Goal: Task Accomplishment & Management: Complete application form

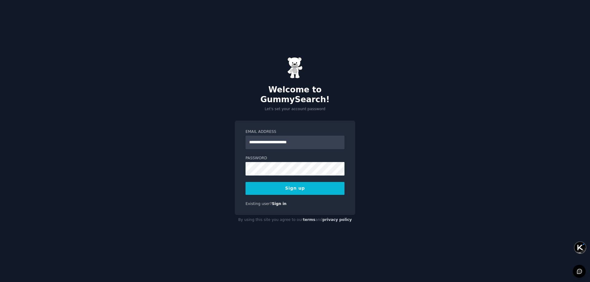
click at [289, 136] on input "**********" at bounding box center [295, 143] width 99 height 14
type input "**********"
click at [279, 159] on div "Password" at bounding box center [295, 166] width 99 height 20
drag, startPoint x: 278, startPoint y: 157, endPoint x: 178, endPoint y: 158, distance: 100.2
click at [178, 158] on div "**********" at bounding box center [295, 141] width 590 height 282
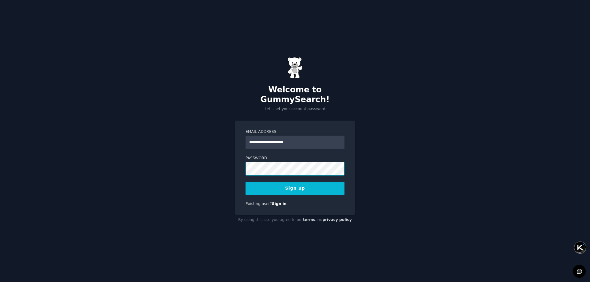
click at [246, 182] on button "Sign up" at bounding box center [295, 188] width 99 height 13
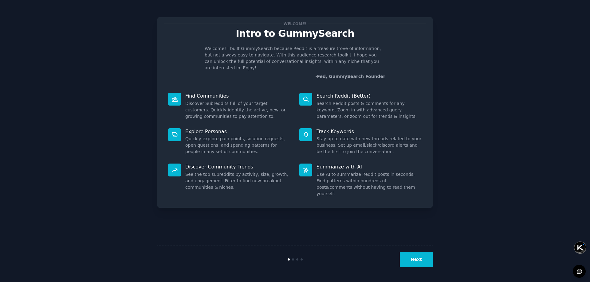
click at [427, 254] on button "Next" at bounding box center [416, 259] width 33 height 15
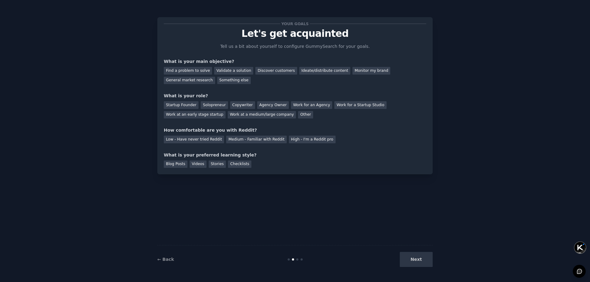
click at [429, 261] on div "Next" at bounding box center [387, 259] width 92 height 15
click at [425, 259] on div "Next" at bounding box center [387, 259] width 92 height 15
click at [409, 262] on div "Next" at bounding box center [387, 259] width 92 height 15
click at [283, 71] on div "Discover customers" at bounding box center [275, 71] width 41 height 8
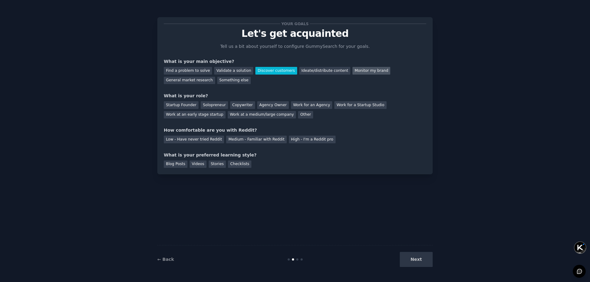
click at [365, 74] on div "Monitor my brand" at bounding box center [372, 71] width 38 height 8
click at [278, 70] on div "Discover customers" at bounding box center [275, 71] width 41 height 8
click at [411, 263] on div "Next" at bounding box center [387, 259] width 92 height 15
click at [412, 262] on div "Next" at bounding box center [387, 259] width 92 height 15
click at [413, 261] on div "Next" at bounding box center [387, 259] width 92 height 15
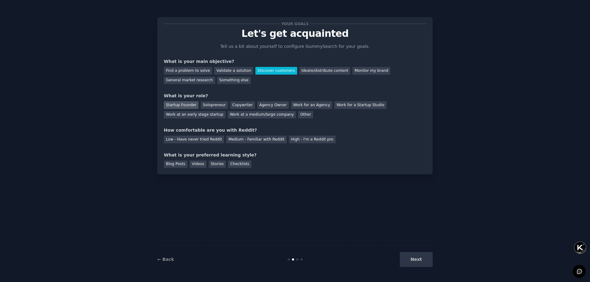
click at [180, 103] on div "Startup Founder" at bounding box center [181, 105] width 35 height 8
click at [232, 139] on div "Medium - Familiar with Reddit" at bounding box center [256, 140] width 60 height 8
click at [180, 165] on div "Blog Posts" at bounding box center [176, 165] width 24 height 8
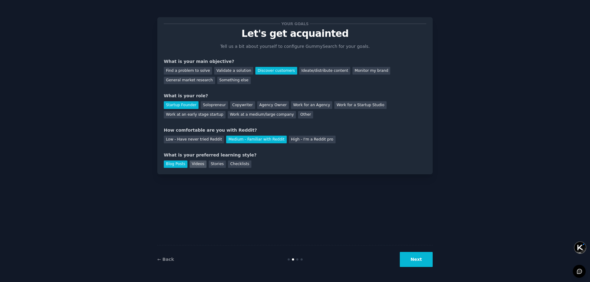
click at [198, 165] on div "Videos" at bounding box center [198, 165] width 17 height 8
click at [219, 165] on div "Stories" at bounding box center [217, 165] width 17 height 8
click at [231, 165] on div "Checklists" at bounding box center [239, 165] width 23 height 8
click at [174, 161] on div "Blog Posts" at bounding box center [176, 165] width 24 height 8
drag, startPoint x: 430, startPoint y: 261, endPoint x: 420, endPoint y: 259, distance: 9.7
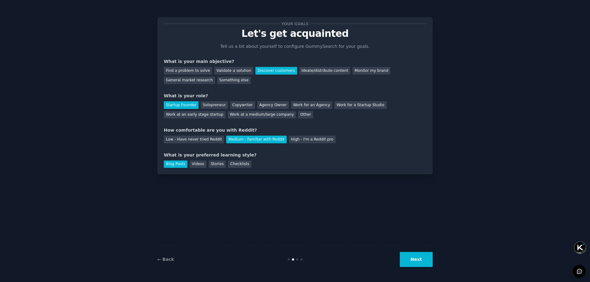
click at [429, 261] on button "Next" at bounding box center [416, 259] width 33 height 15
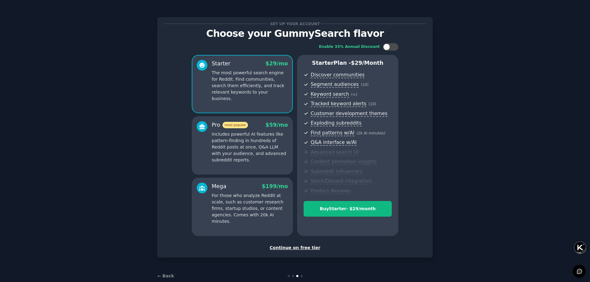
click at [297, 246] on div "Continue on free tier" at bounding box center [295, 248] width 263 height 6
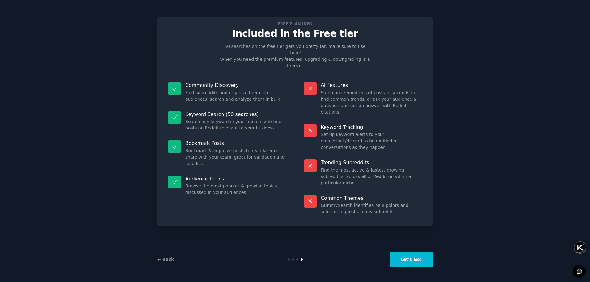
click at [421, 257] on button "Let's Go!" at bounding box center [411, 259] width 43 height 15
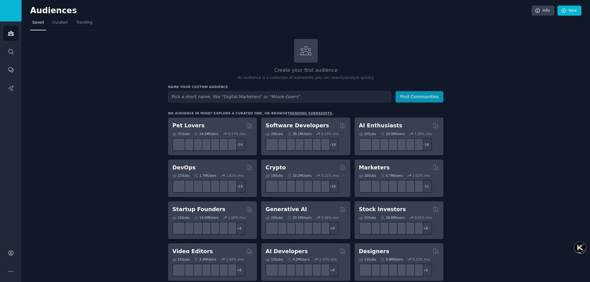
click at [349, 94] on input "text" at bounding box center [279, 96] width 223 height 11
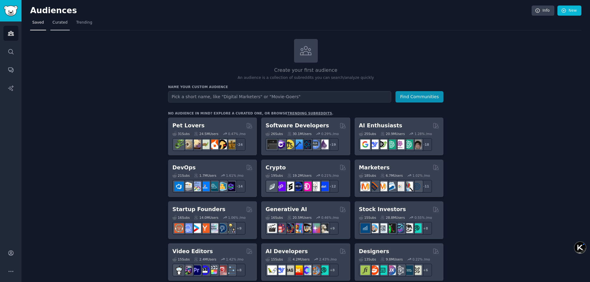
click at [51, 28] on link "Curated" at bounding box center [59, 24] width 19 height 13
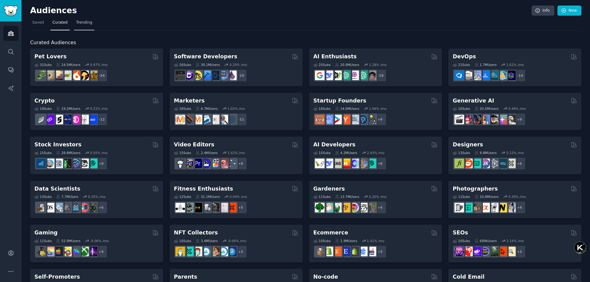
click at [74, 22] on link "Trending" at bounding box center [84, 24] width 20 height 13
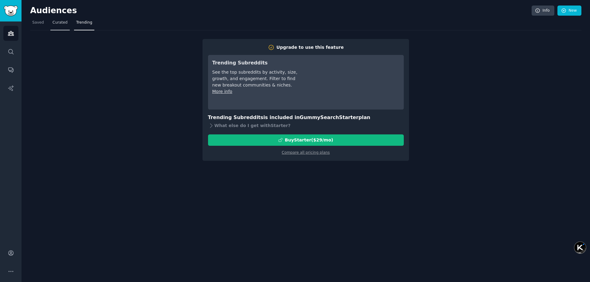
click at [64, 26] on link "Curated" at bounding box center [59, 24] width 19 height 13
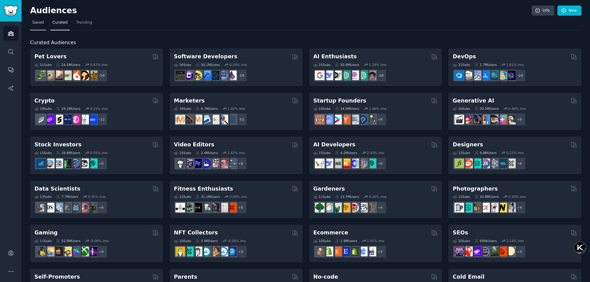
click at [39, 25] on span "Saved" at bounding box center [38, 23] width 12 height 6
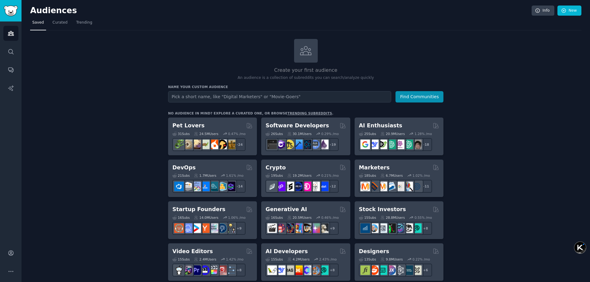
click at [260, 98] on input "text" at bounding box center [279, 96] width 223 height 11
type input "car"
click at [396, 91] on button "Find Communities" at bounding box center [420, 96] width 48 height 11
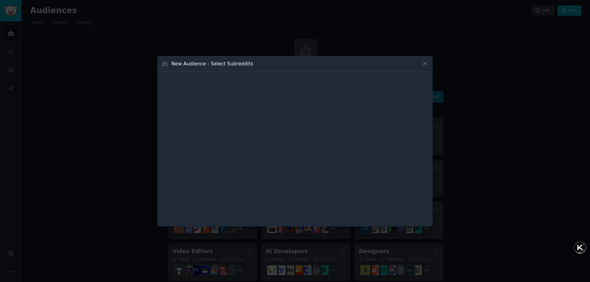
click button at bounding box center [424, 63] width 7 height 7
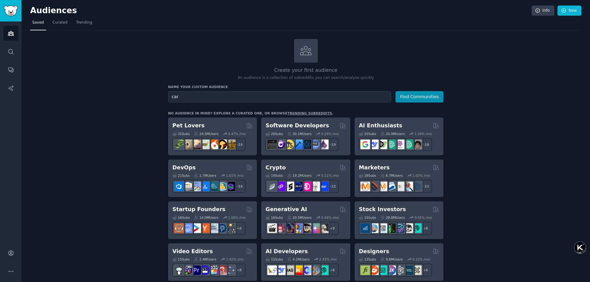
click at [402, 91] on div "Name your custom audience Audience Name car Find Communities" at bounding box center [305, 94] width 275 height 18
click at [415, 97] on button "Find Communities" at bounding box center [420, 96] width 48 height 11
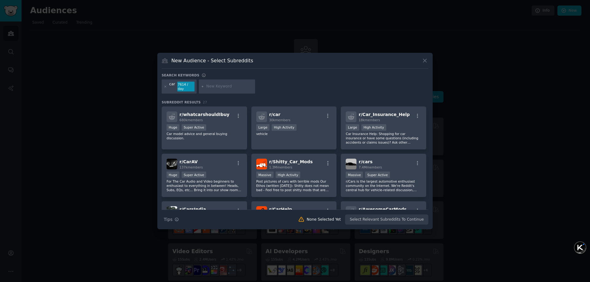
click at [426, 60] on icon at bounding box center [424, 60] width 3 height 3
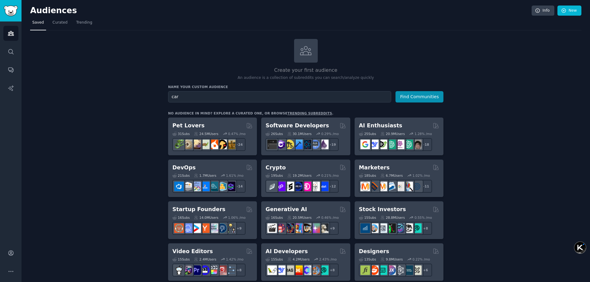
click at [62, 24] on span "Curated" at bounding box center [60, 23] width 15 height 6
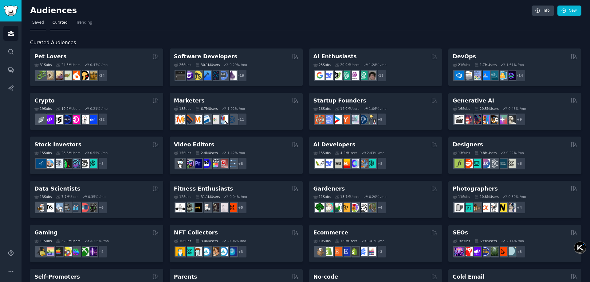
click at [40, 23] on span "Saved" at bounding box center [38, 23] width 12 height 6
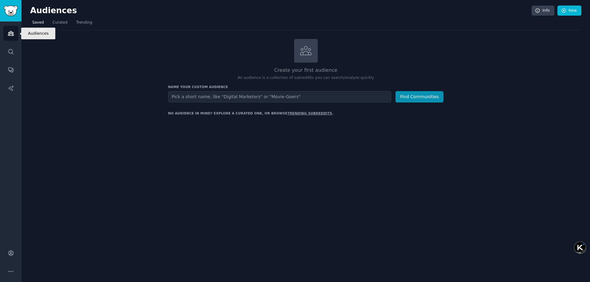
click at [11, 32] on icon "Sidebar" at bounding box center [11, 33] width 6 height 4
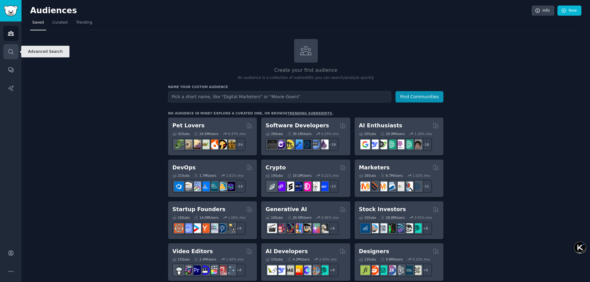
click at [11, 51] on icon "Sidebar" at bounding box center [11, 52] width 6 height 6
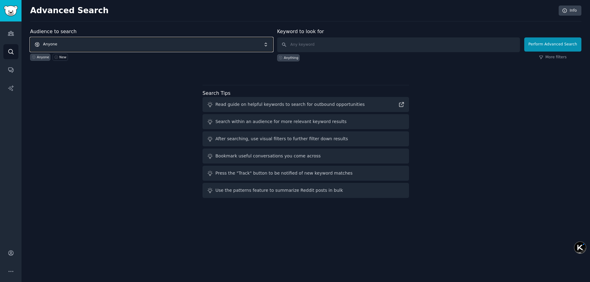
click at [93, 39] on span "Anyone" at bounding box center [151, 45] width 243 height 14
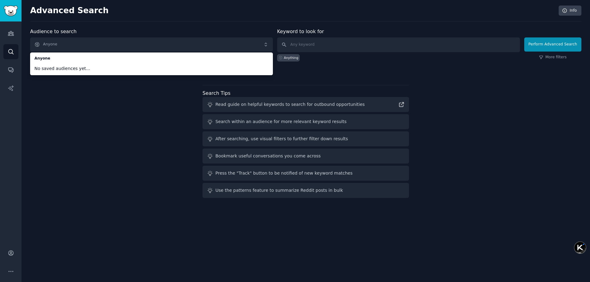
click at [115, 24] on div "Advanced Search Info Audience to search Anyone Anyone No saved audiences yet...…" at bounding box center [306, 141] width 569 height 282
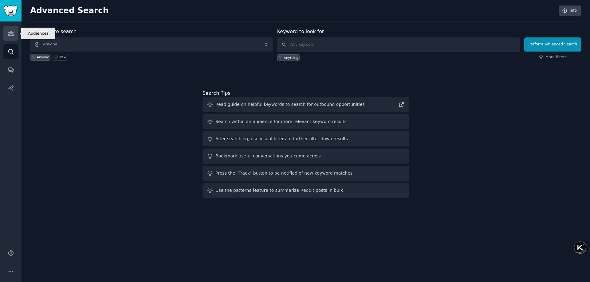
click at [12, 34] on icon "Sidebar" at bounding box center [11, 33] width 6 height 4
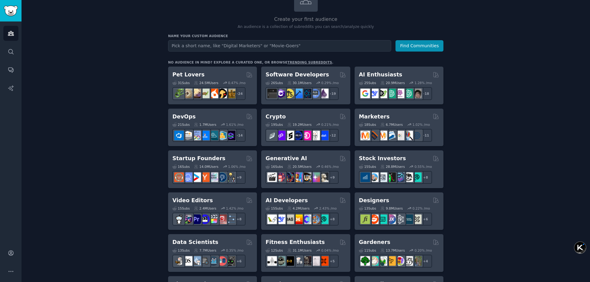
scroll to position [61, 0]
